Goal: Information Seeking & Learning: Learn about a topic

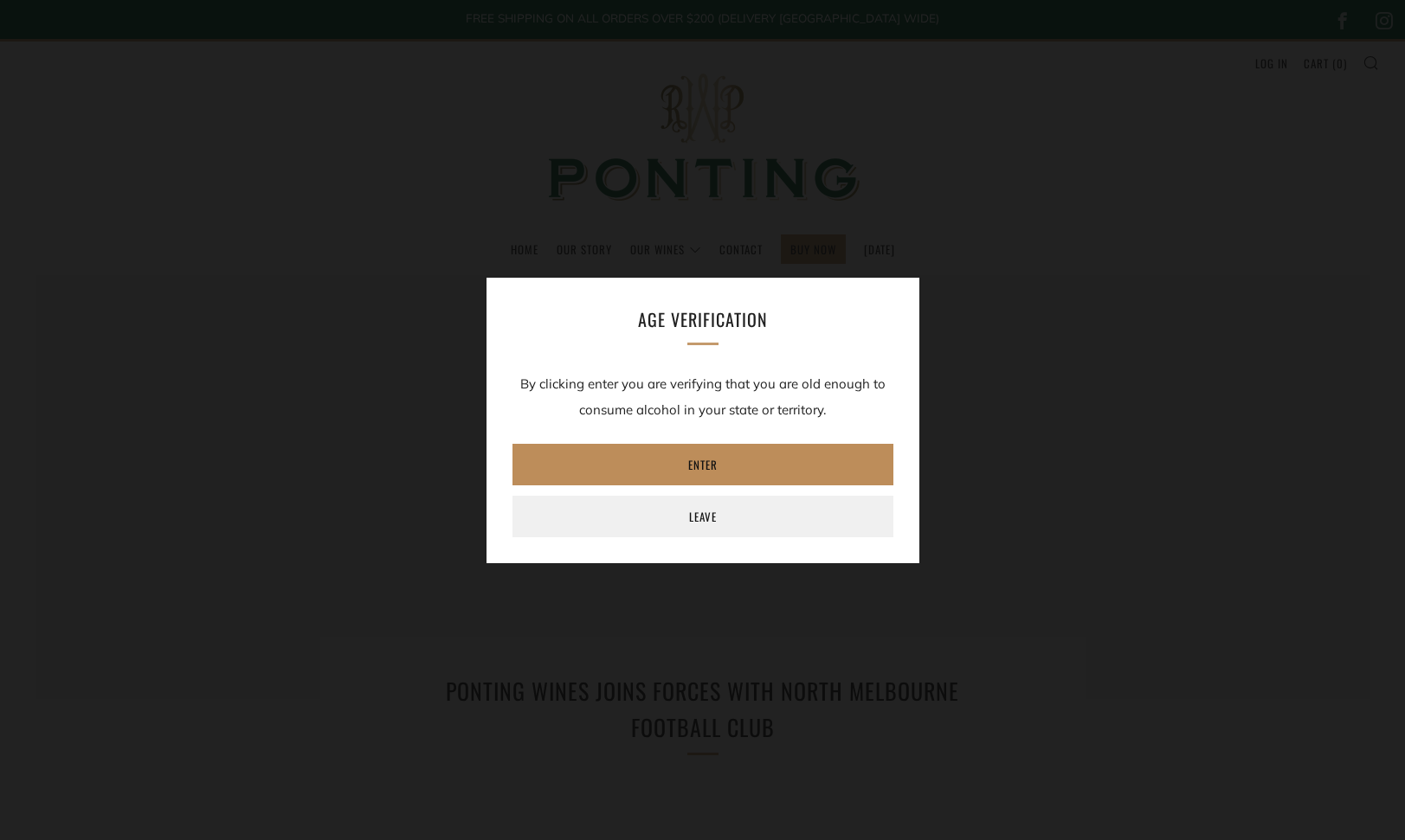
drag, startPoint x: 713, startPoint y: 461, endPoint x: 699, endPoint y: 462, distance: 14.0
click at [714, 459] on link "Enter" at bounding box center [702, 464] width 381 height 41
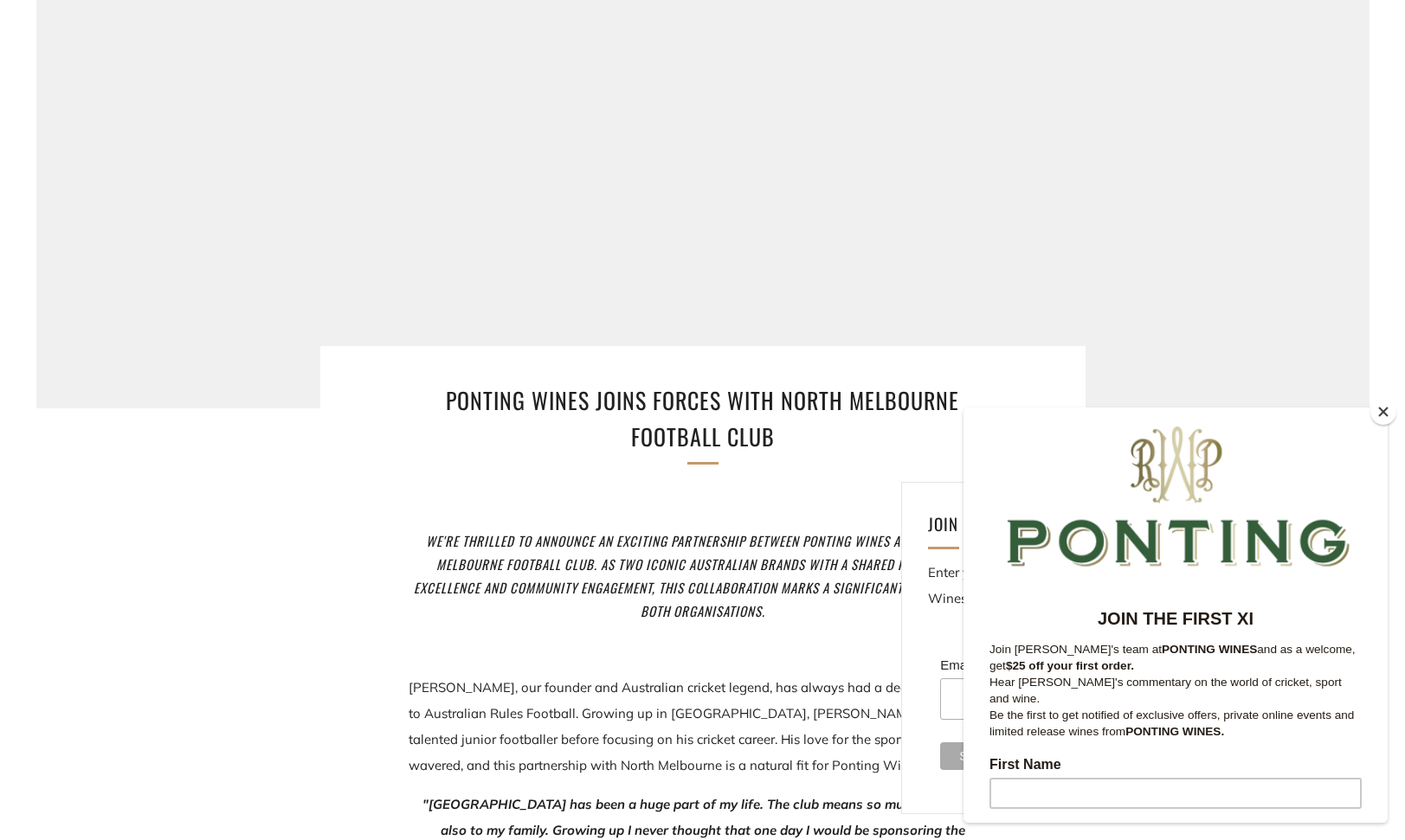
scroll to position [293, 0]
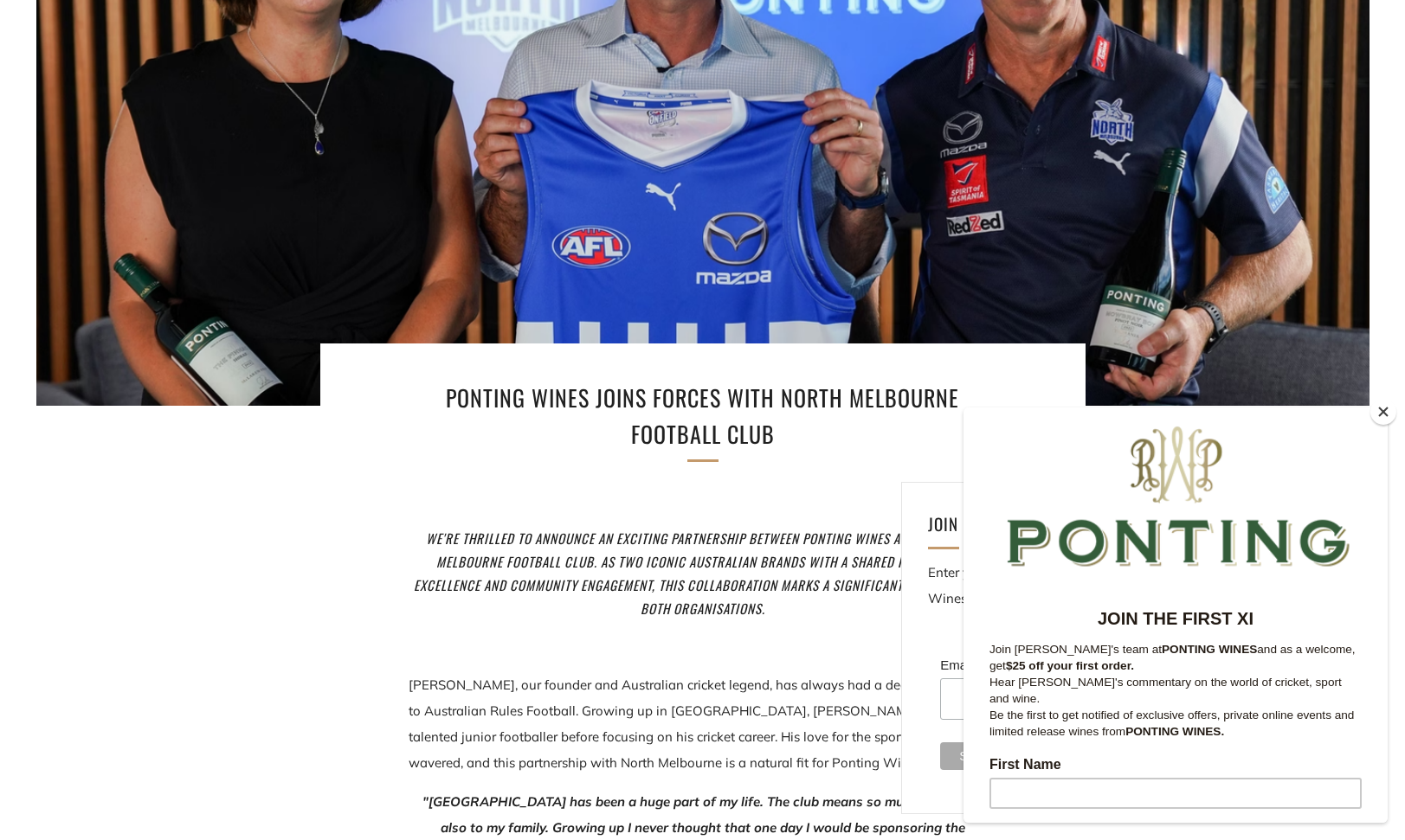
click at [1384, 412] on button "Close" at bounding box center [1383, 411] width 26 height 26
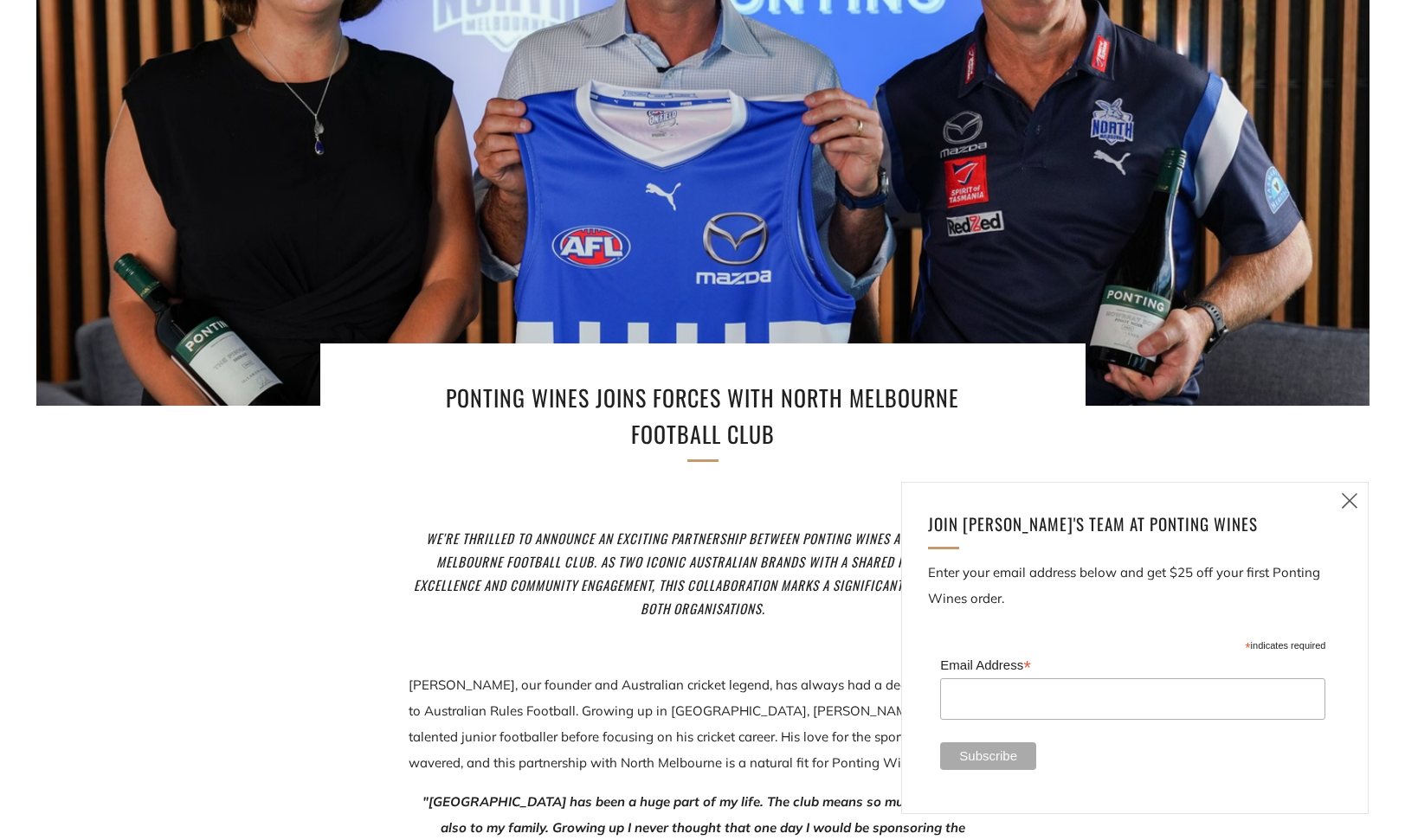
click at [1348, 494] on icon at bounding box center [1349, 500] width 21 height 21
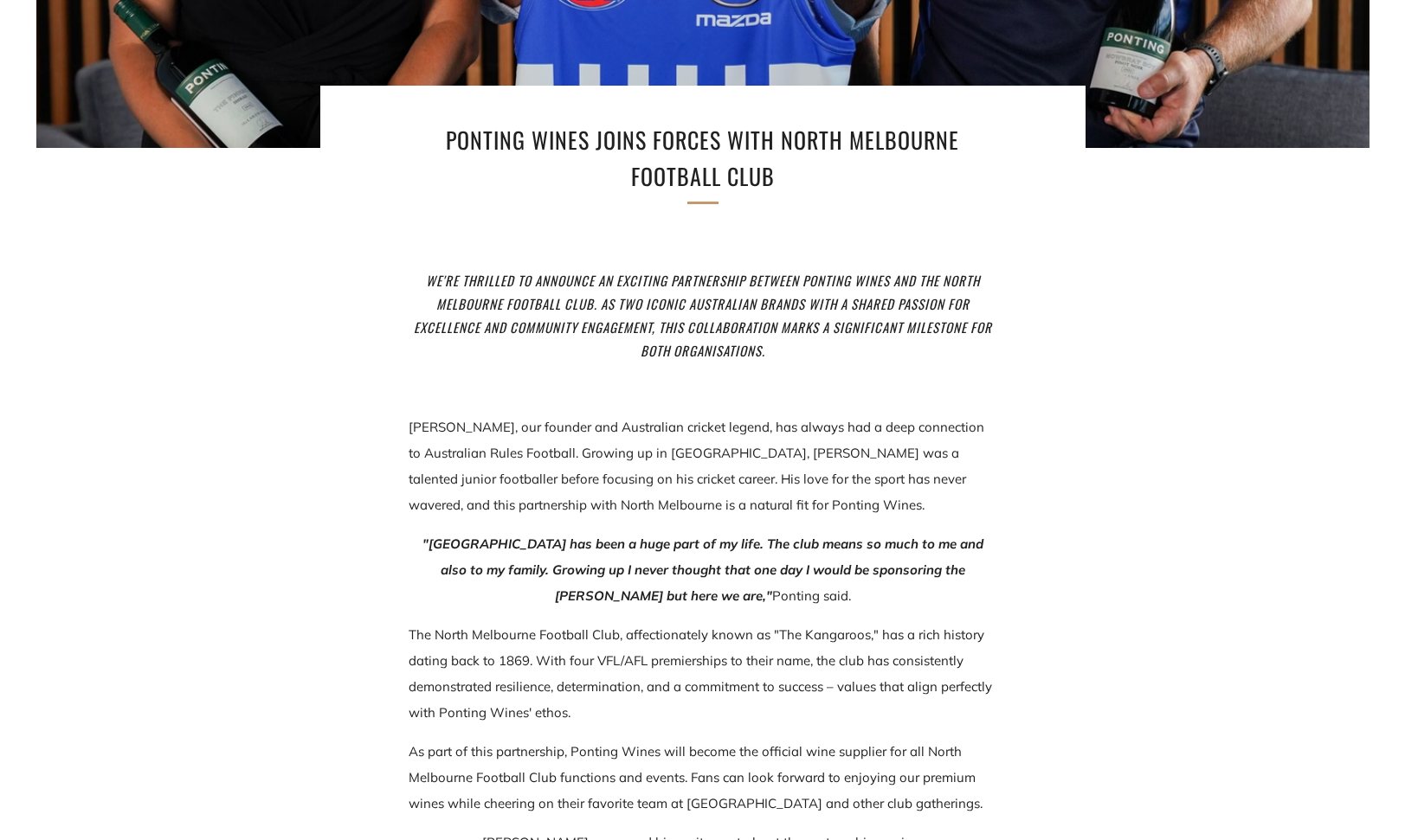
scroll to position [606, 0]
